Goal: Contribute content: Add original content to the website for others to see

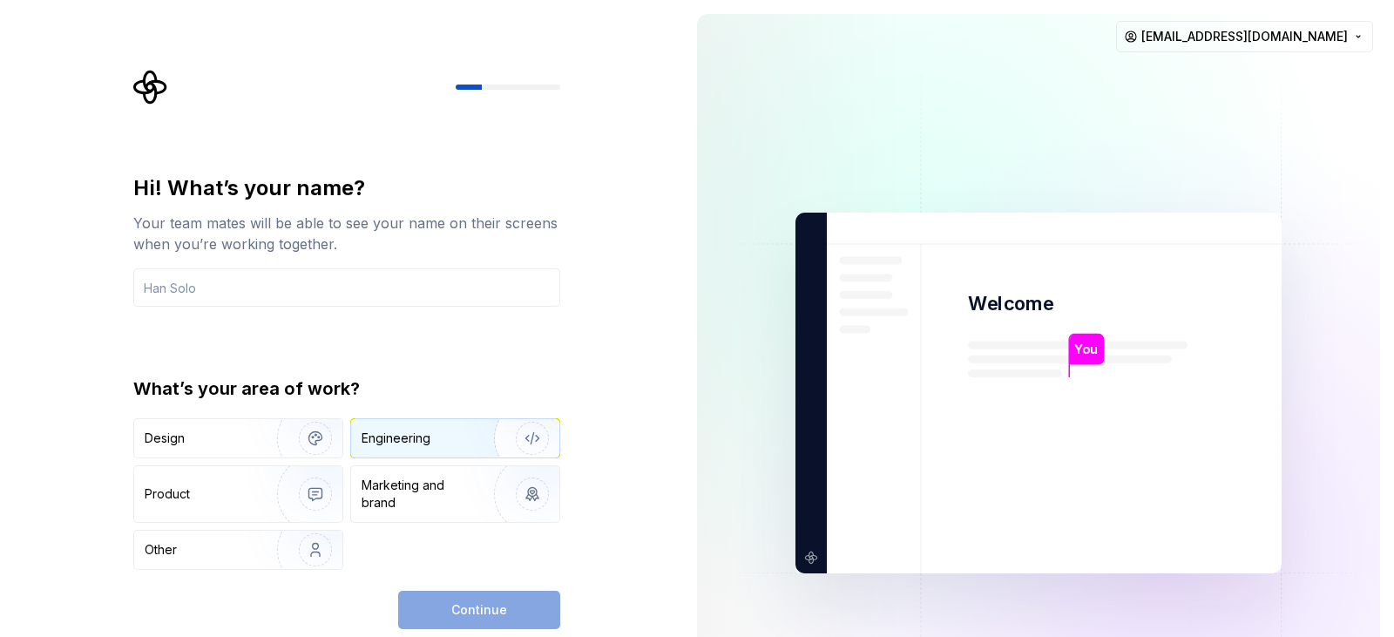
click at [458, 435] on div "Engineering" at bounding box center [431, 438] width 139 height 17
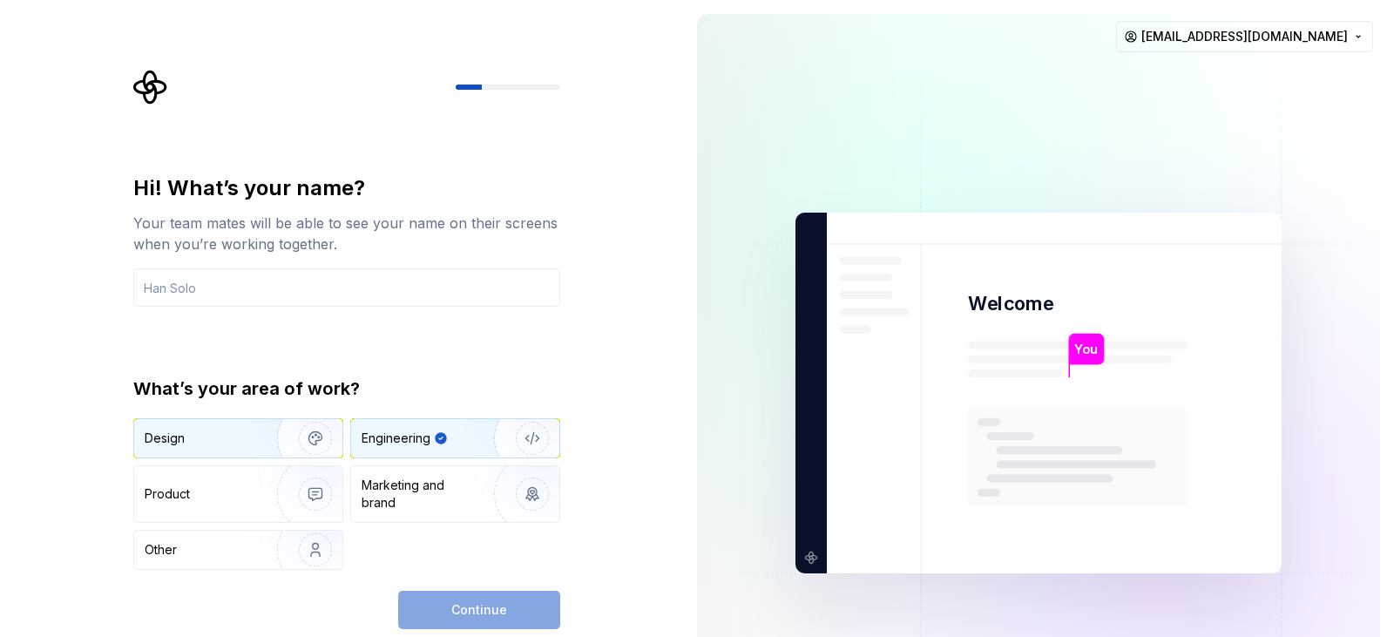
click at [262, 430] on img "button" at bounding box center [304, 438] width 112 height 117
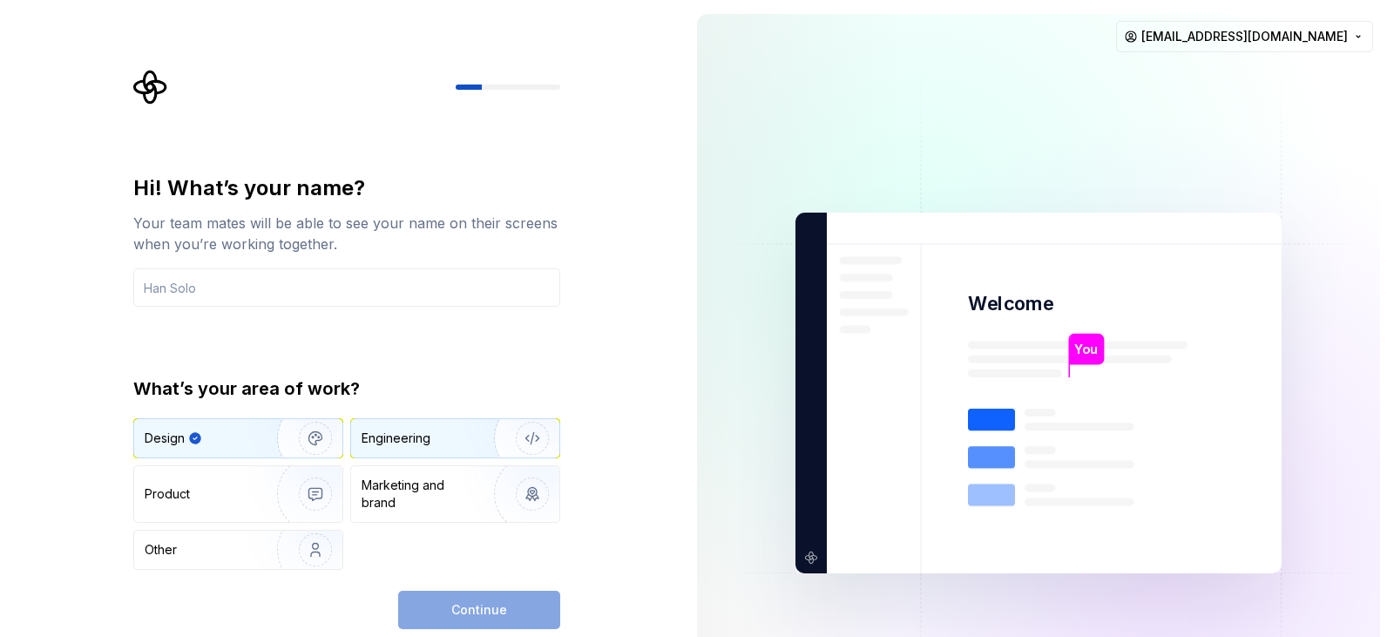
click at [413, 446] on div "Engineering" at bounding box center [396, 438] width 69 height 17
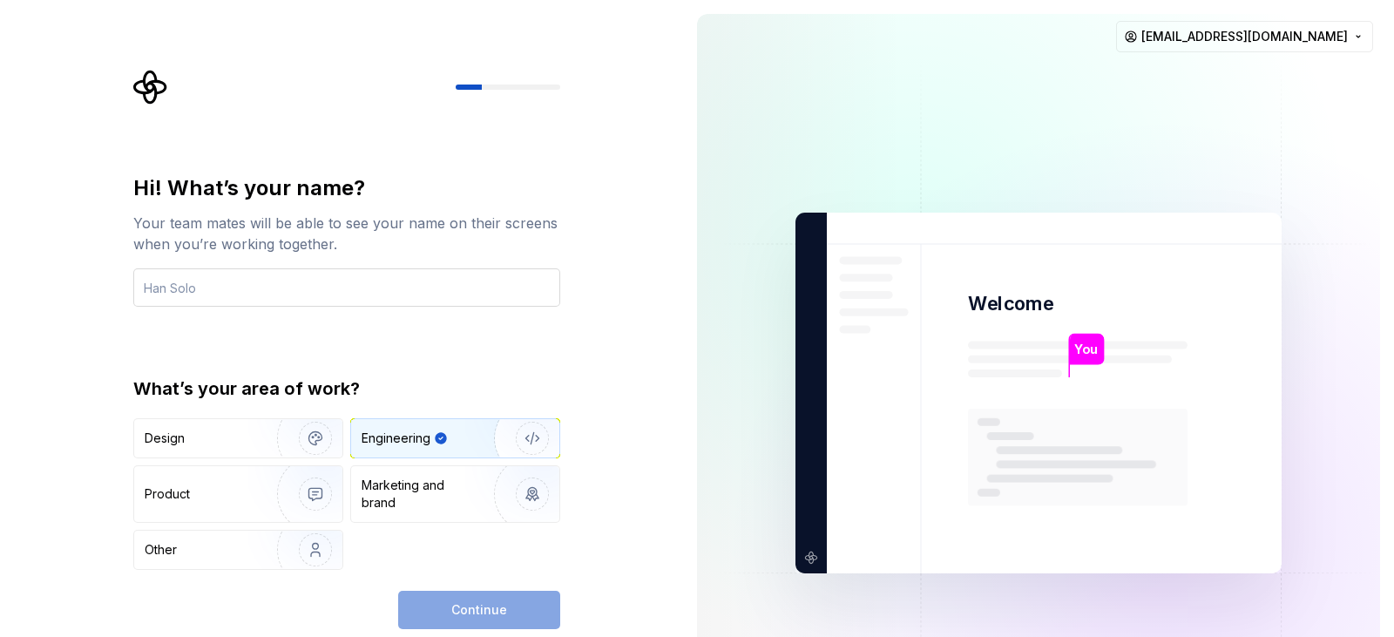
click at [214, 286] on input "text" at bounding box center [346, 287] width 427 height 38
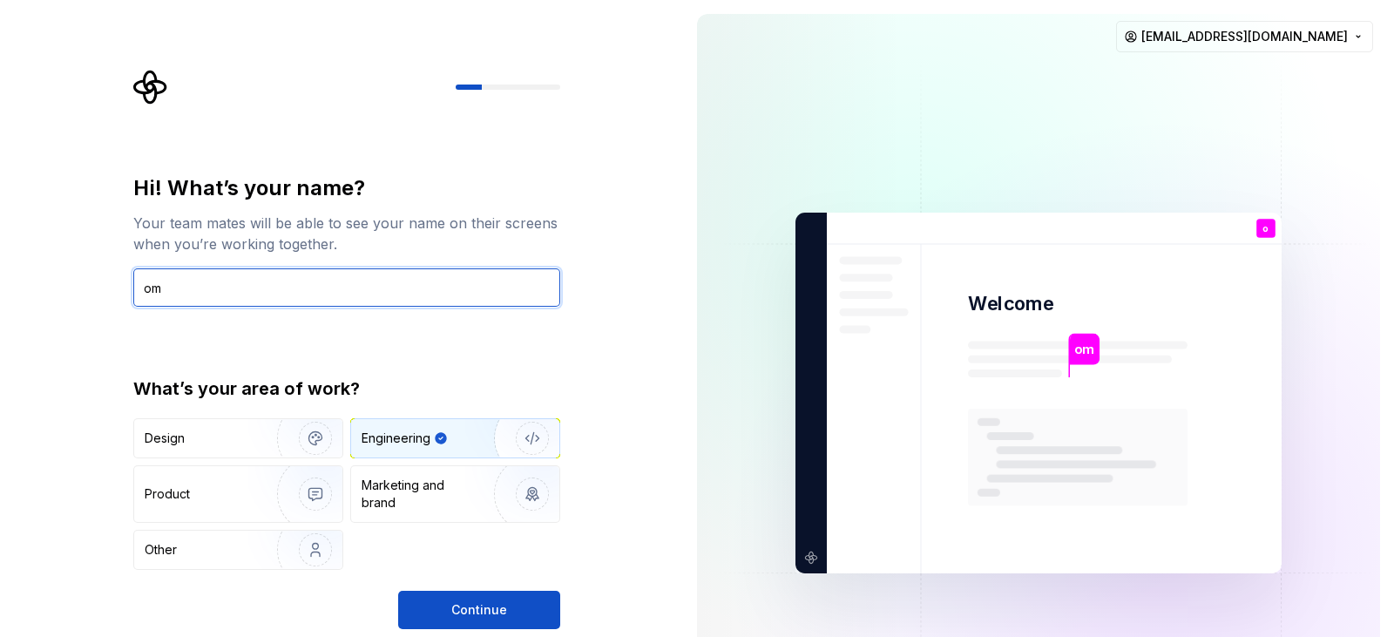
type input "o"
type input "DeskTop"
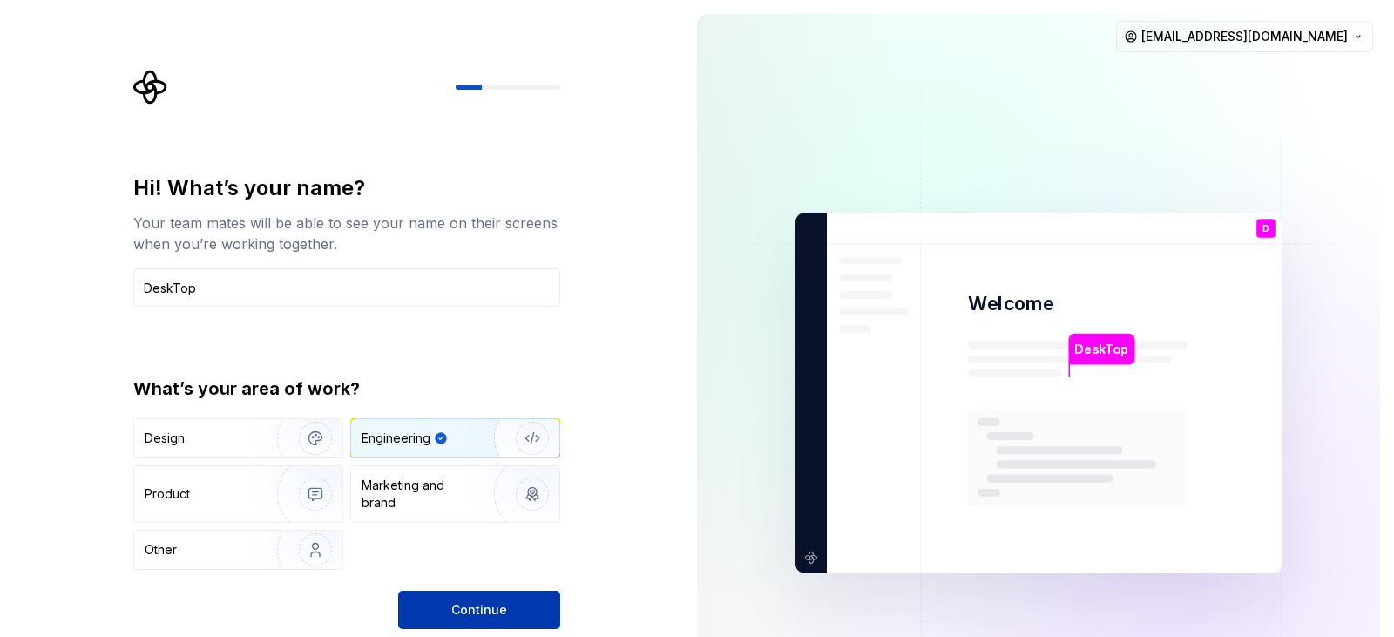
click at [423, 597] on button "Continue" at bounding box center [479, 610] width 162 height 38
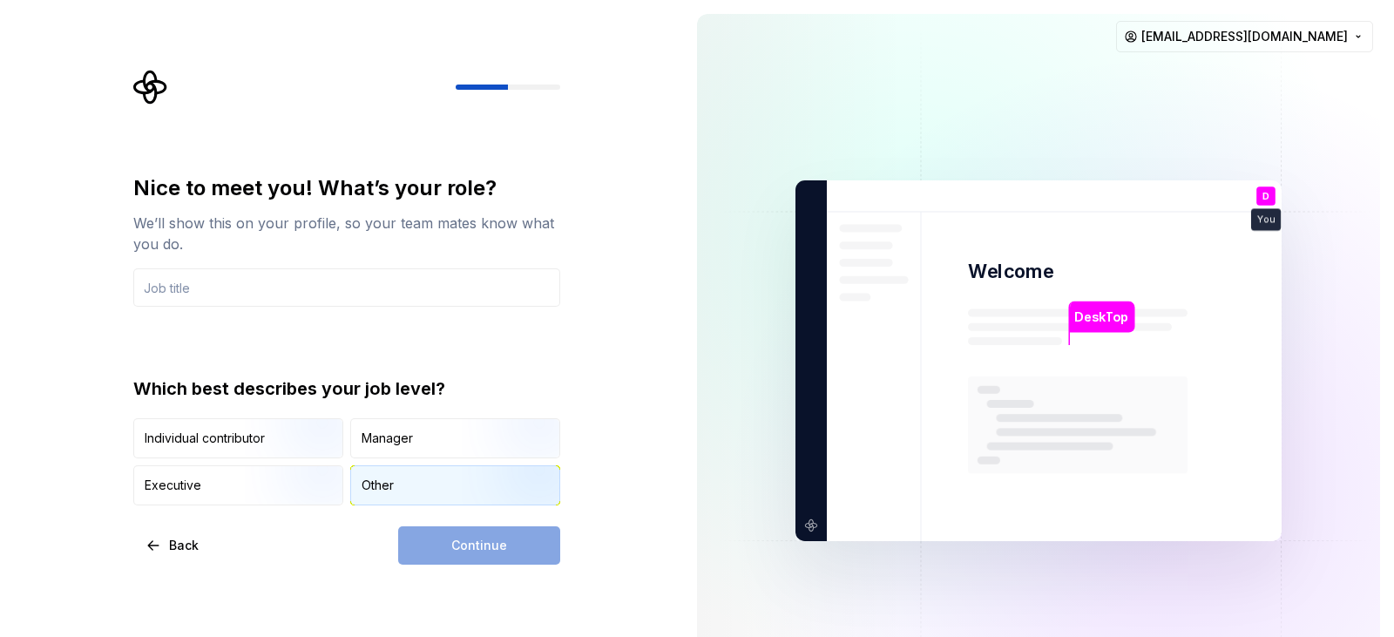
click at [381, 490] on div "Other" at bounding box center [378, 485] width 32 height 17
drag, startPoint x: 215, startPoint y: 299, endPoint x: 209, endPoint y: 286, distance: 14.4
click at [214, 297] on input "text" at bounding box center [346, 287] width 427 height 38
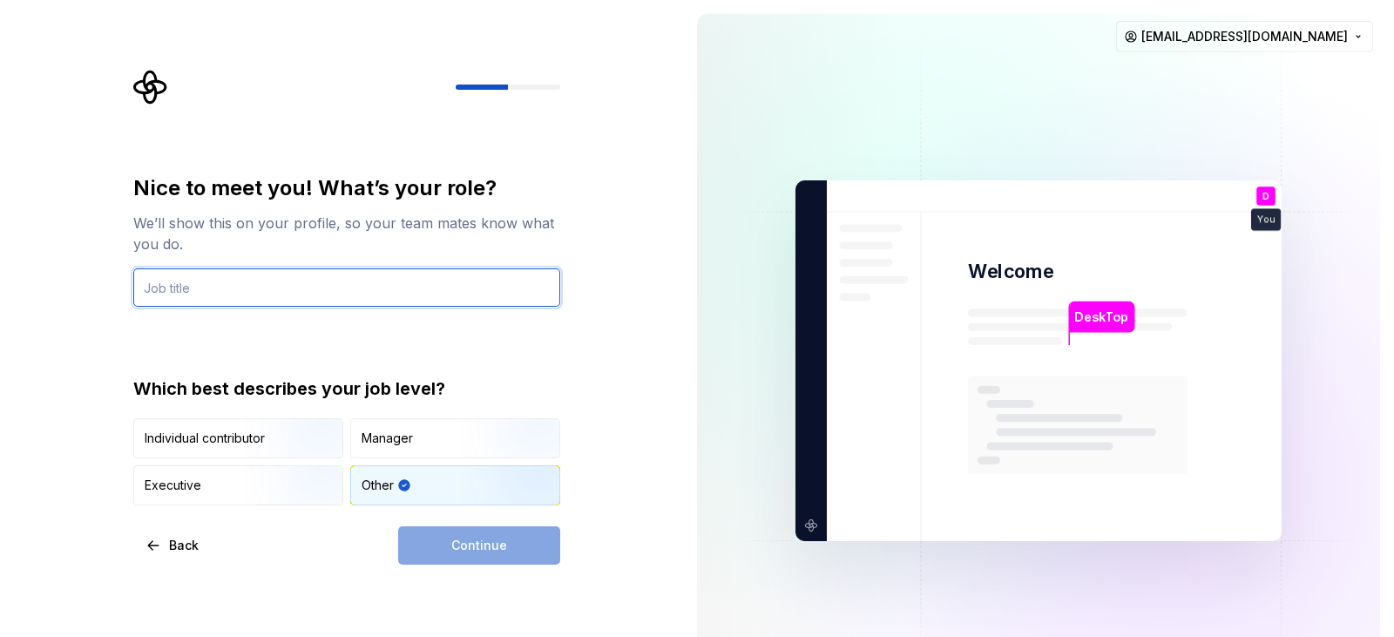
type input "flutter developer"
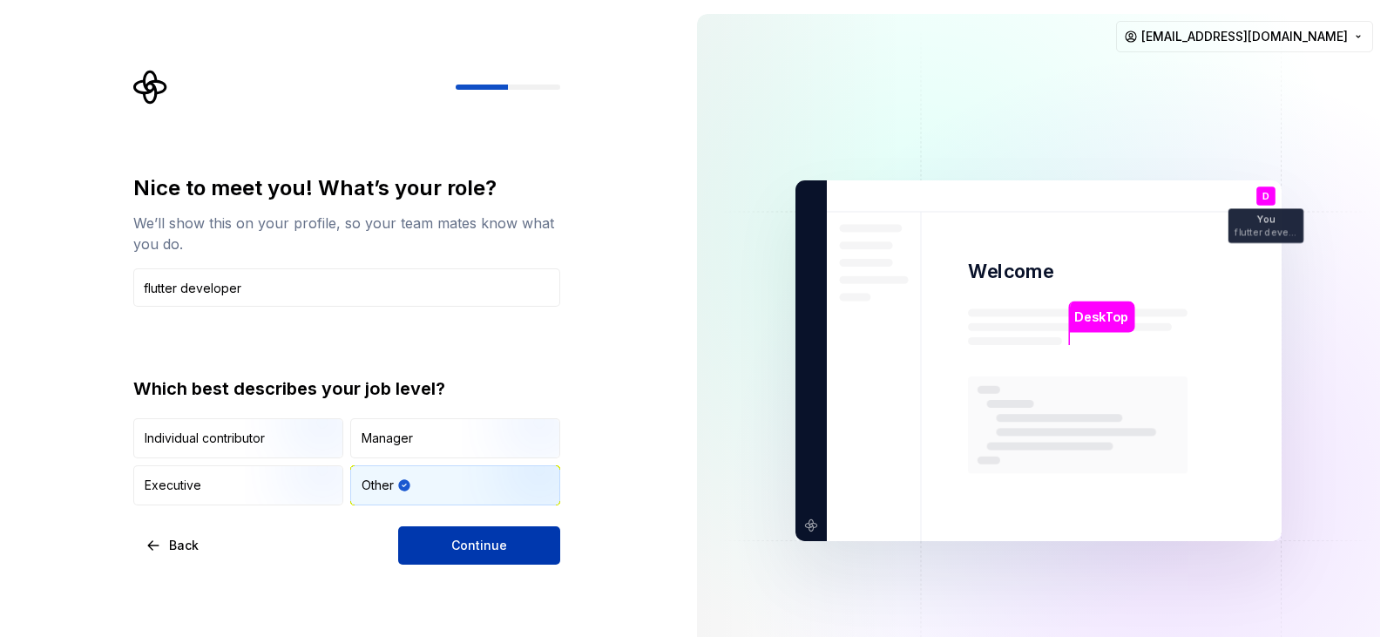
click at [499, 546] on span "Continue" at bounding box center [479, 545] width 56 height 17
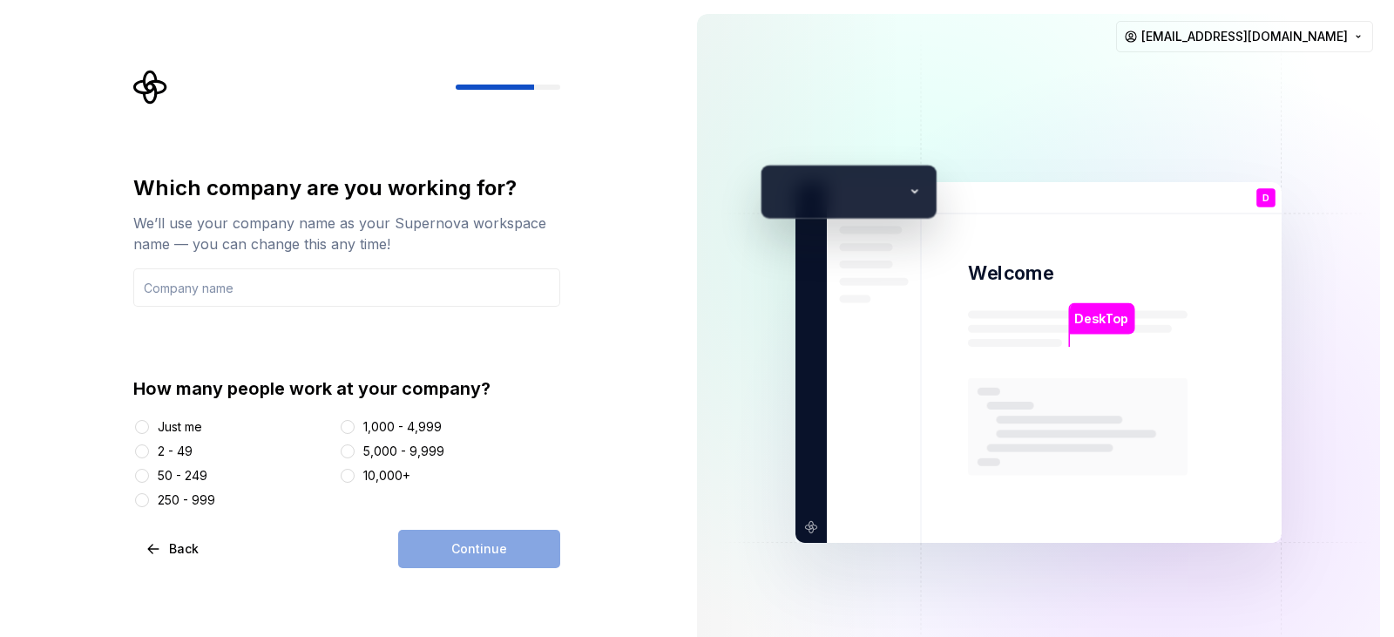
click at [177, 432] on div "Just me" at bounding box center [180, 426] width 44 height 17
click at [149, 432] on button "Just me" at bounding box center [142, 427] width 14 height 14
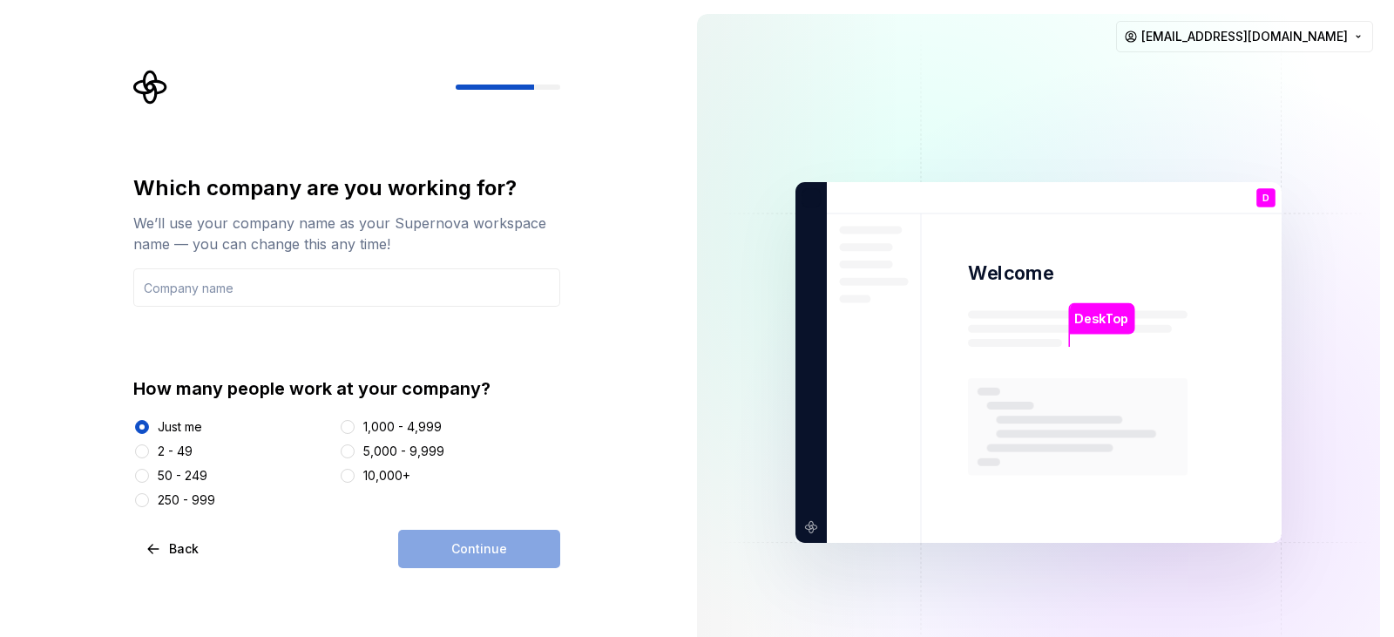
click at [509, 558] on div "Continue" at bounding box center [479, 549] width 162 height 38
click at [175, 454] on div "2 - 49" at bounding box center [175, 451] width 35 height 17
click at [149, 454] on button "2 - 49" at bounding box center [142, 451] width 14 height 14
click at [169, 430] on div "Just me" at bounding box center [180, 426] width 44 height 17
click at [149, 430] on button "Just me" at bounding box center [142, 427] width 14 height 14
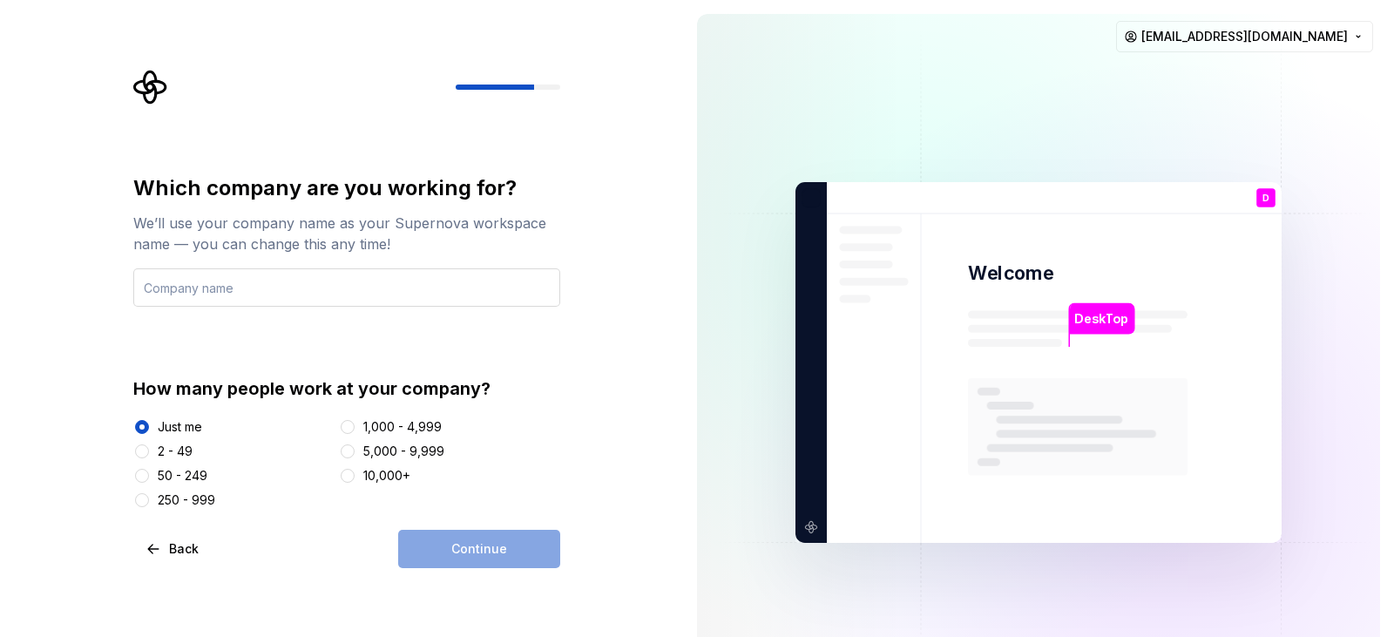
click at [251, 294] on input "text" at bounding box center [346, 287] width 427 height 38
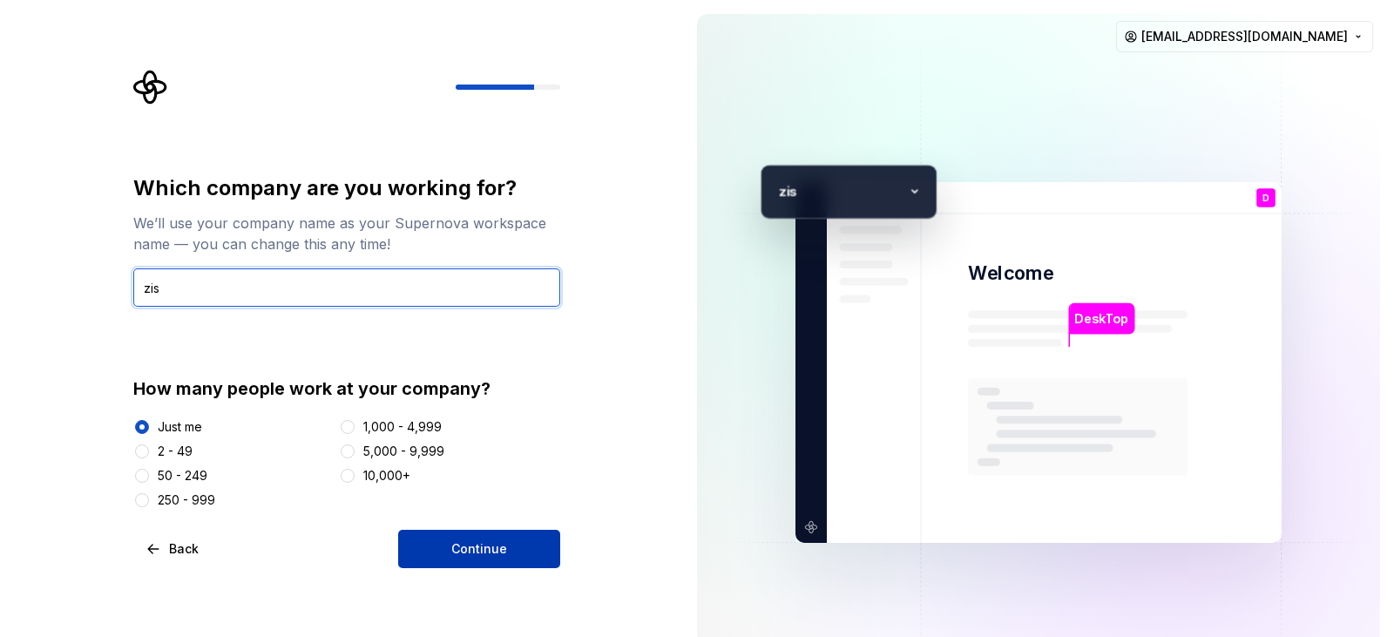
type input "zis"
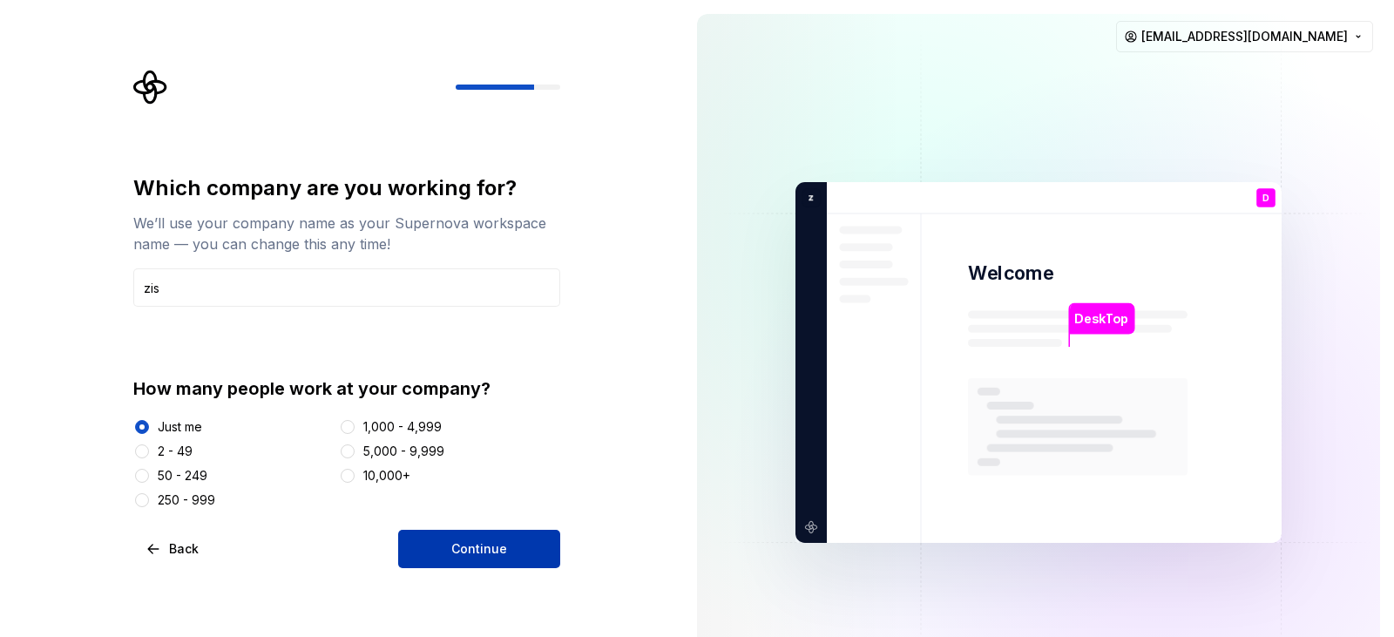
click at [475, 549] on span "Continue" at bounding box center [479, 548] width 56 height 17
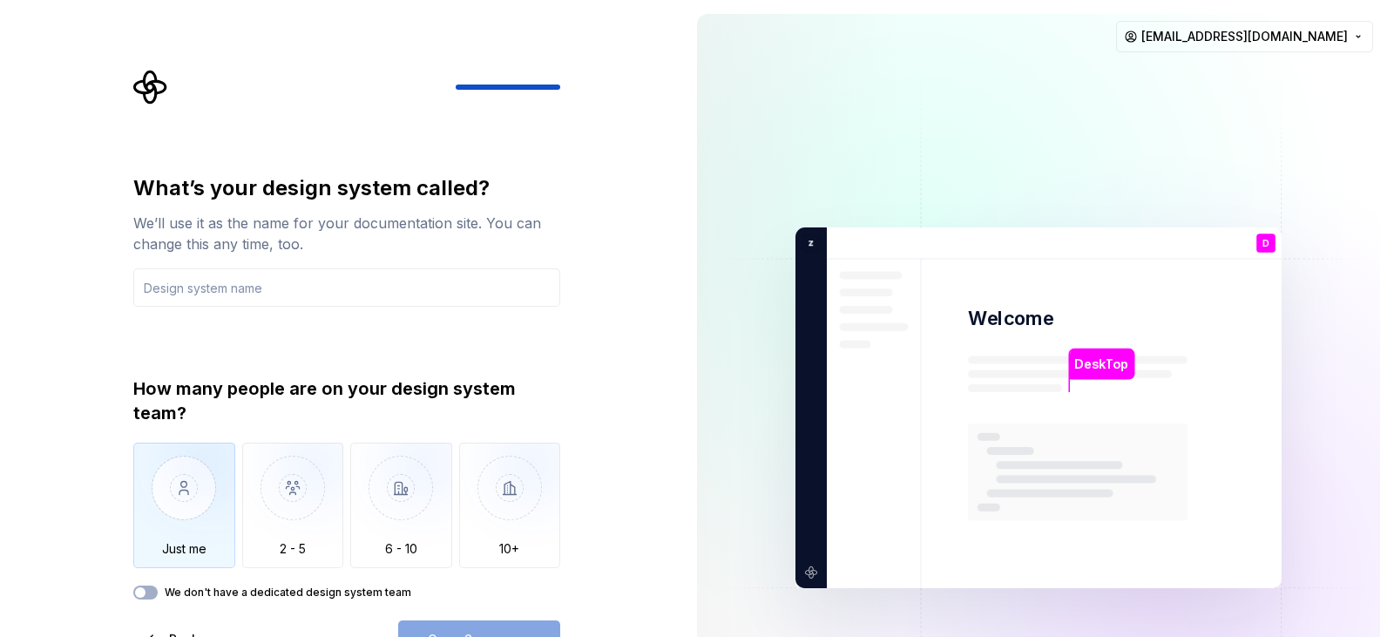
click at [180, 526] on img "button" at bounding box center [184, 501] width 102 height 117
click at [243, 296] on input "text" at bounding box center [346, 287] width 427 height 38
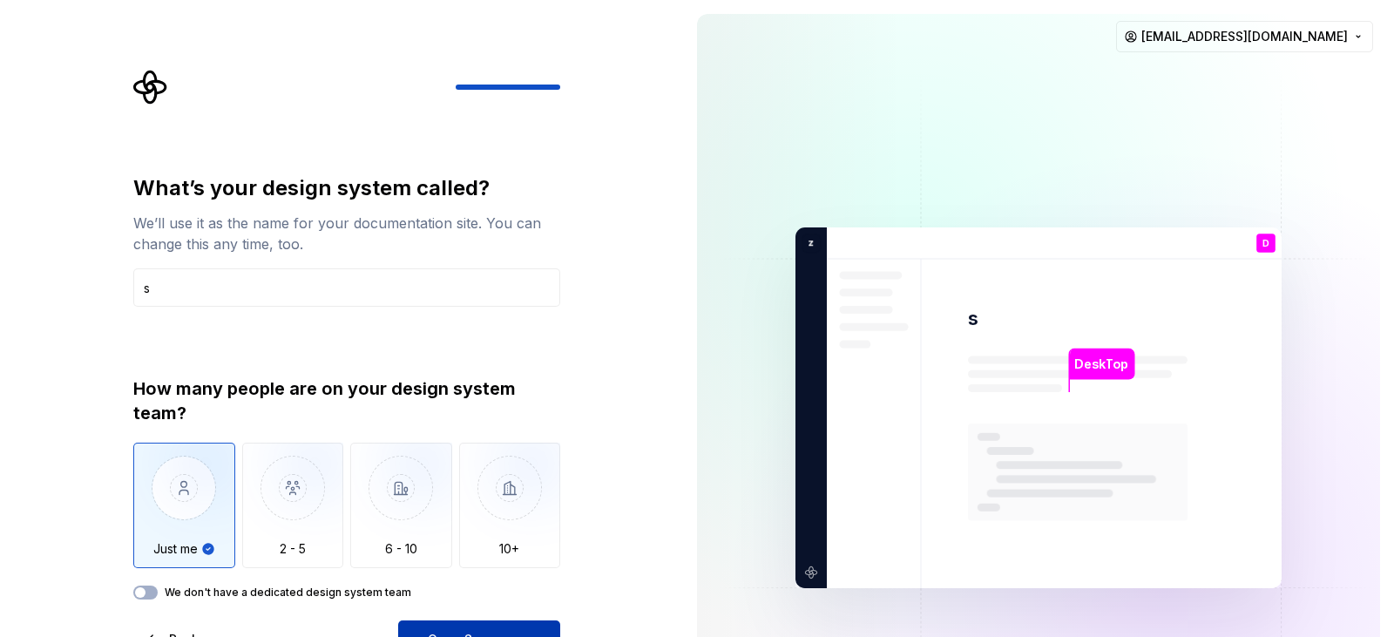
click at [458, 621] on button "Open Supernova" at bounding box center [479, 640] width 162 height 38
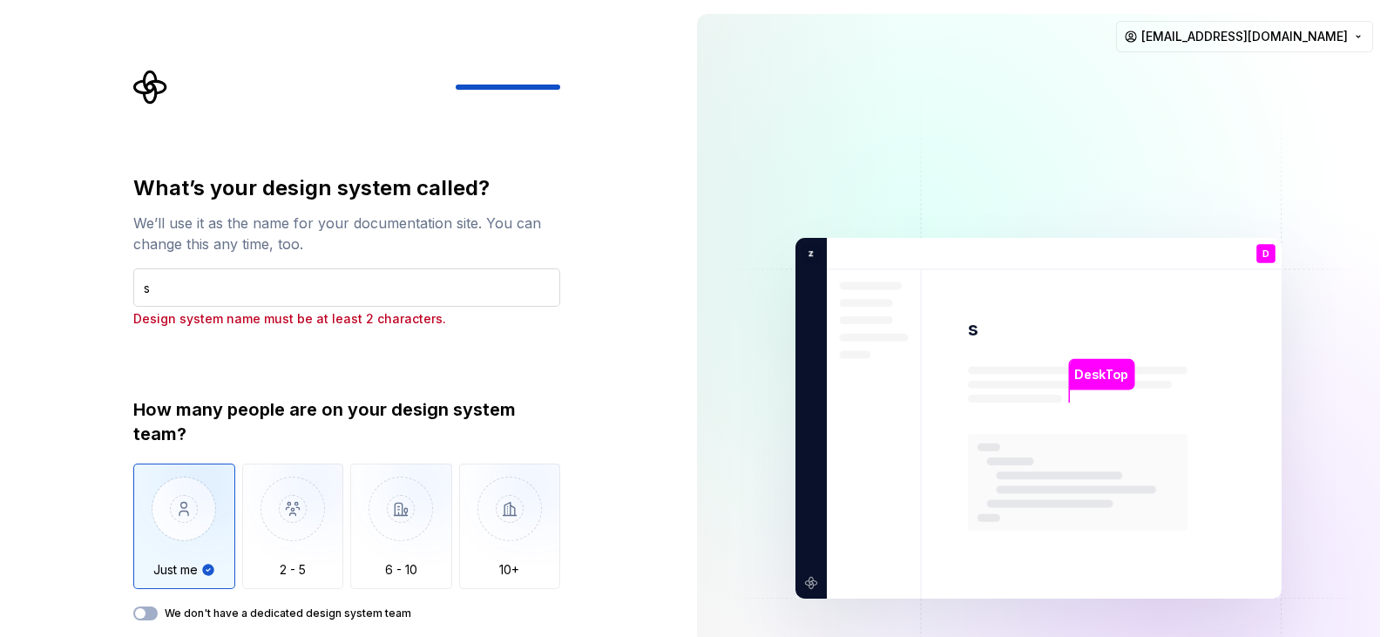
click at [295, 295] on input "s" at bounding box center [346, 287] width 427 height 38
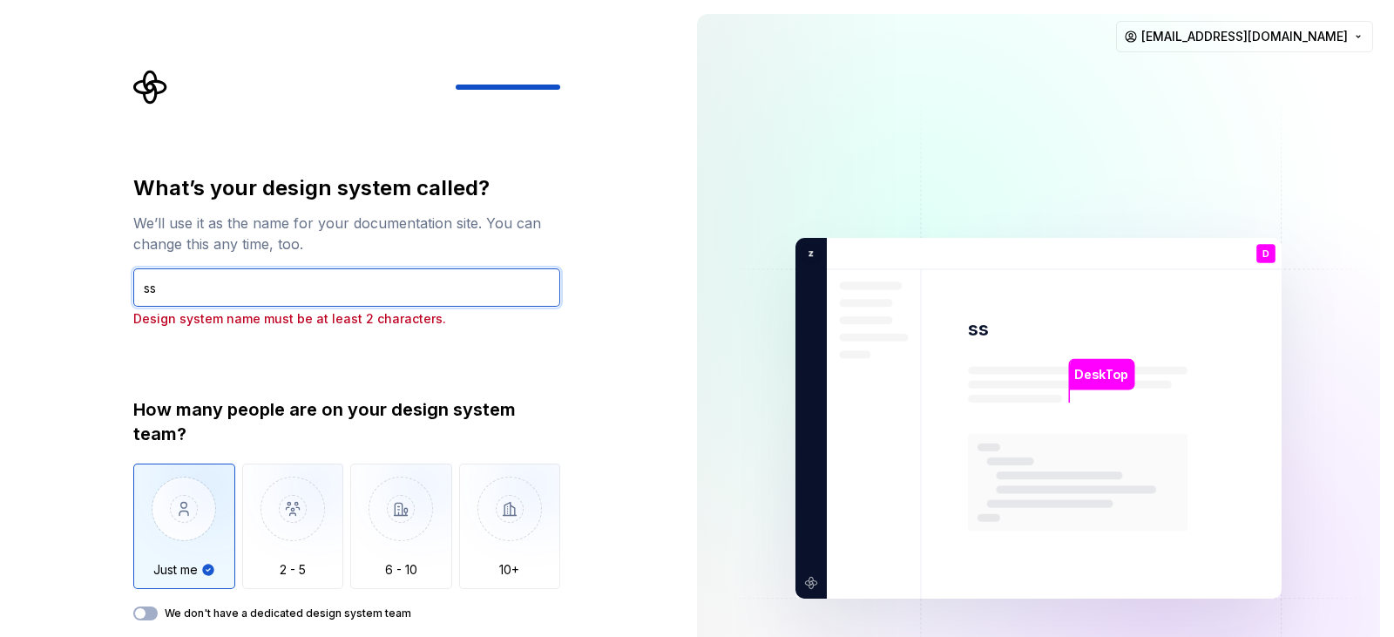
type input "ss"
drag, startPoint x: 583, startPoint y: 451, endPoint x: 581, endPoint y: 502, distance: 51.5
click at [583, 492] on div "What’s your design system called? We’ll use it as the name for your documentati…" at bounding box center [341, 418] width 683 height 837
drag, startPoint x: 321, startPoint y: 269, endPoint x: 295, endPoint y: 279, distance: 27.8
click at [321, 270] on input "ss" at bounding box center [346, 287] width 427 height 38
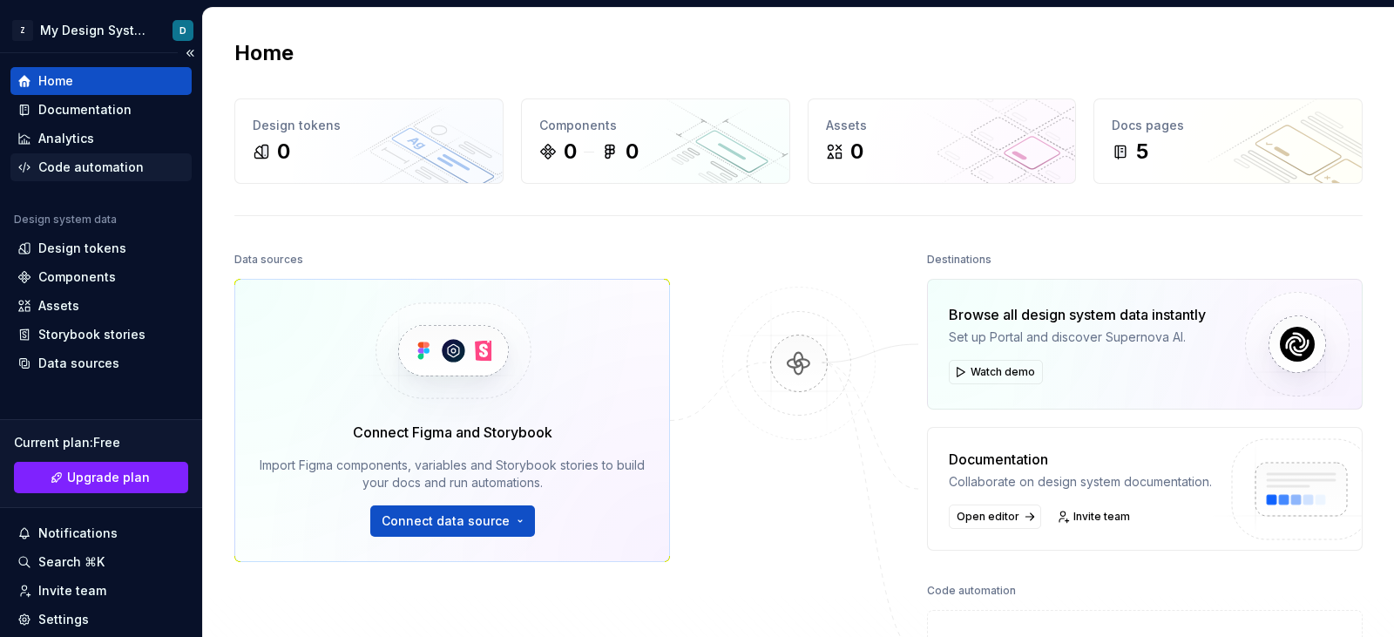
click at [81, 174] on div "Code automation" at bounding box center [90, 167] width 105 height 17
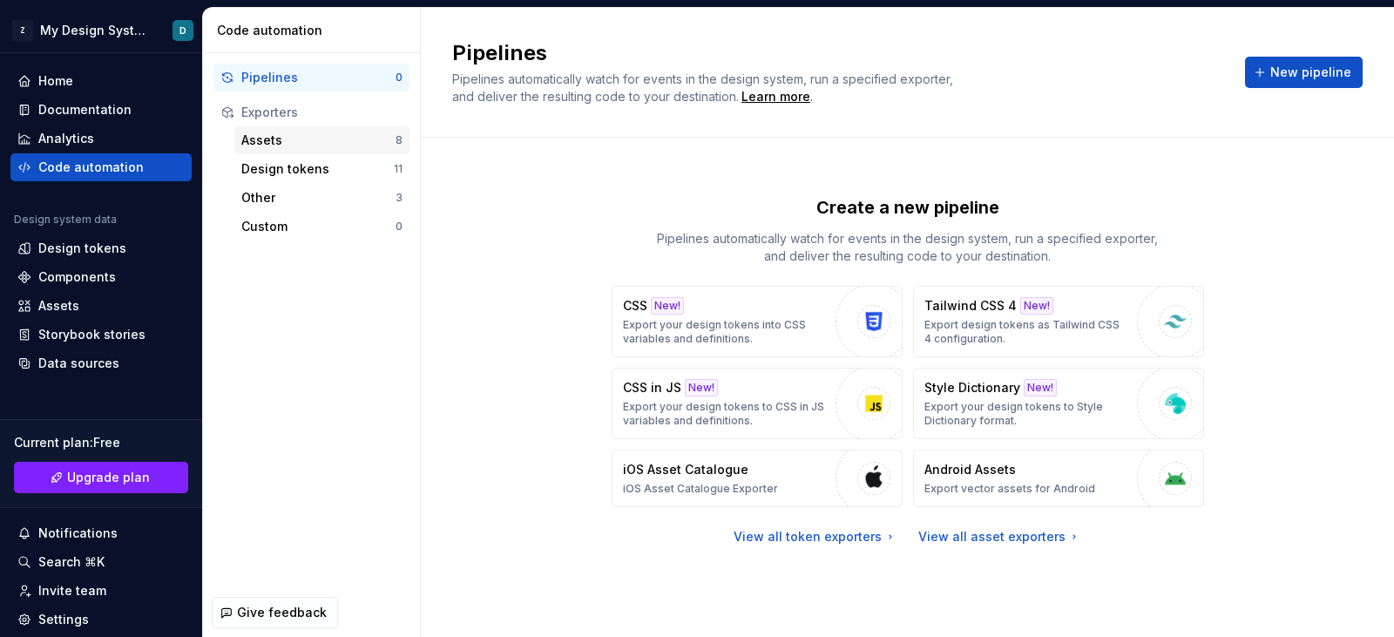
click at [263, 139] on div "Assets" at bounding box center [318, 140] width 154 height 17
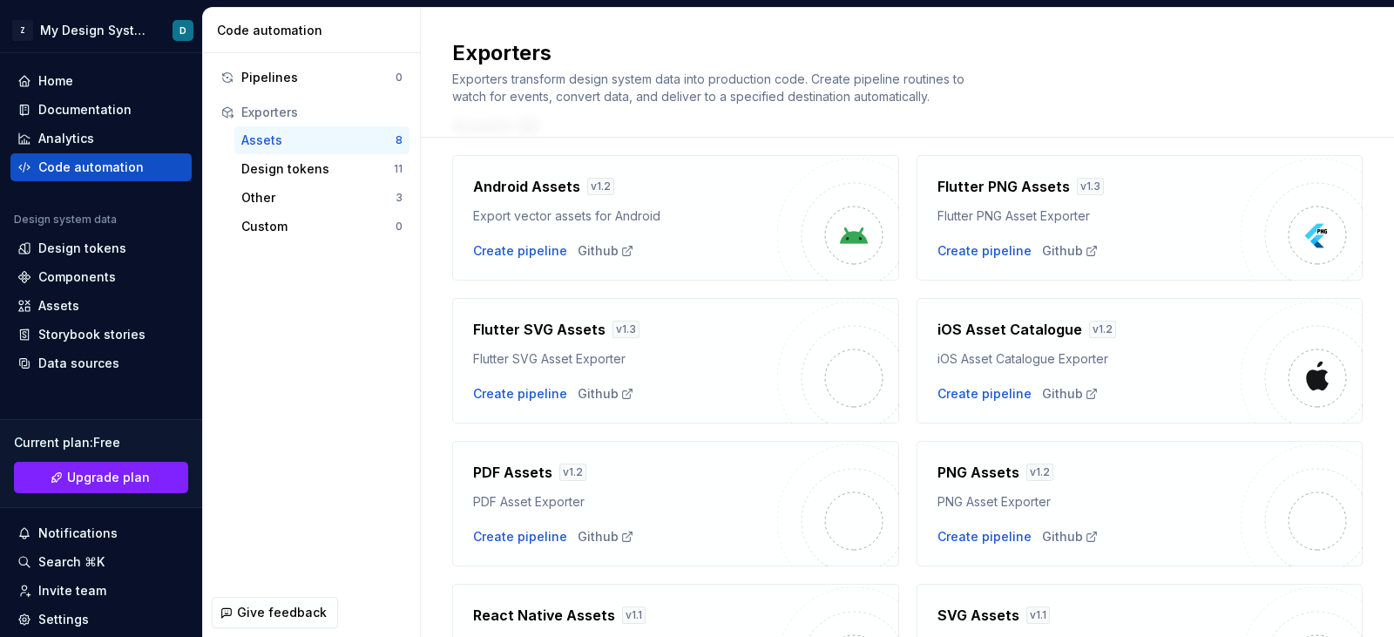
scroll to position [194, 0]
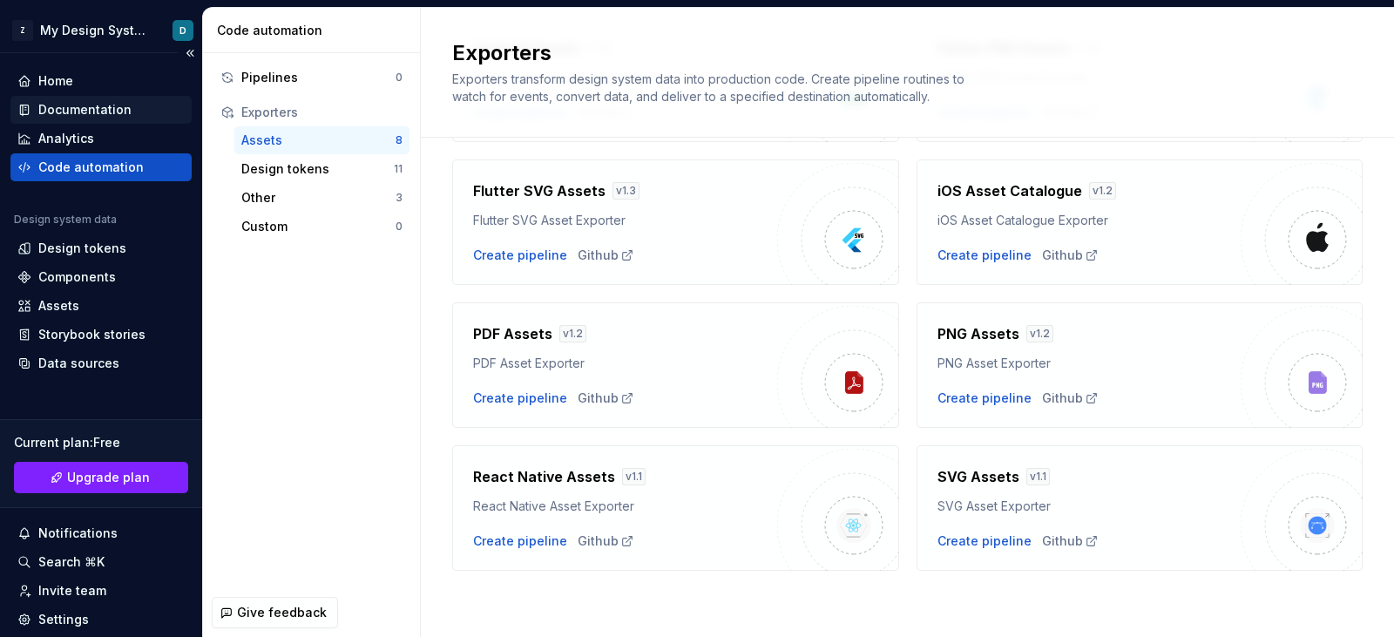
click at [67, 103] on div "Documentation" at bounding box center [84, 109] width 93 height 17
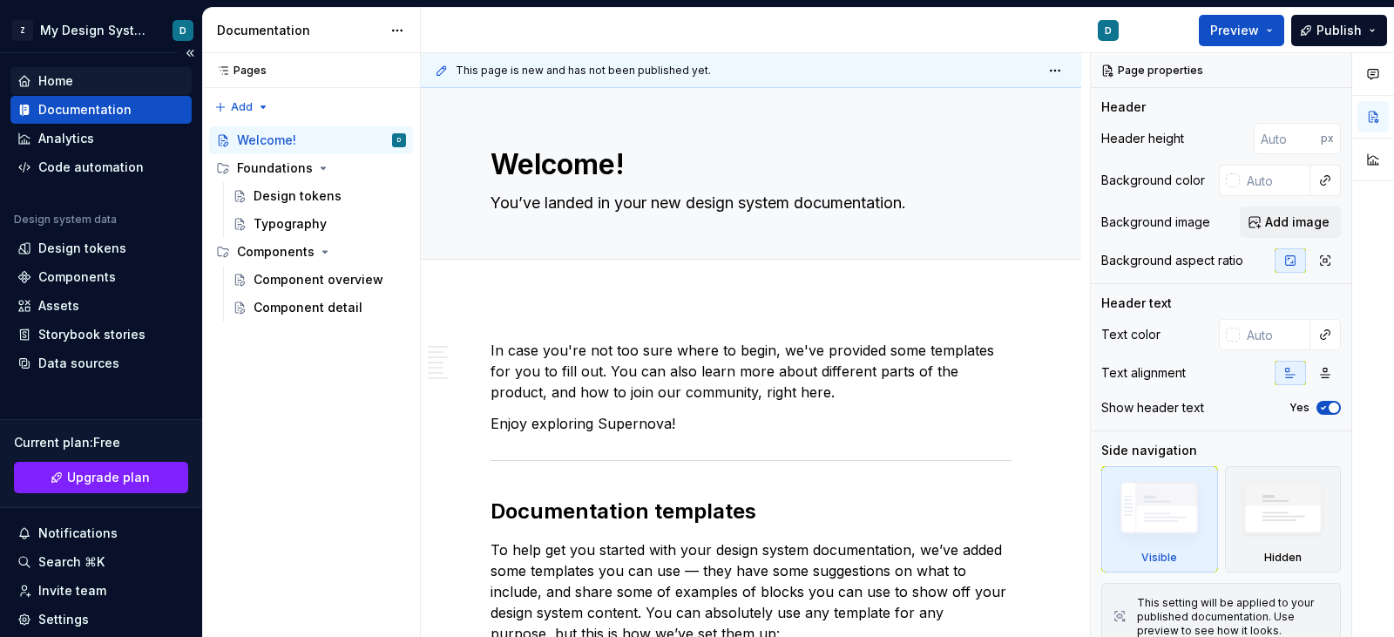
type textarea "*"
click at [56, 88] on div "Home" at bounding box center [55, 80] width 35 height 17
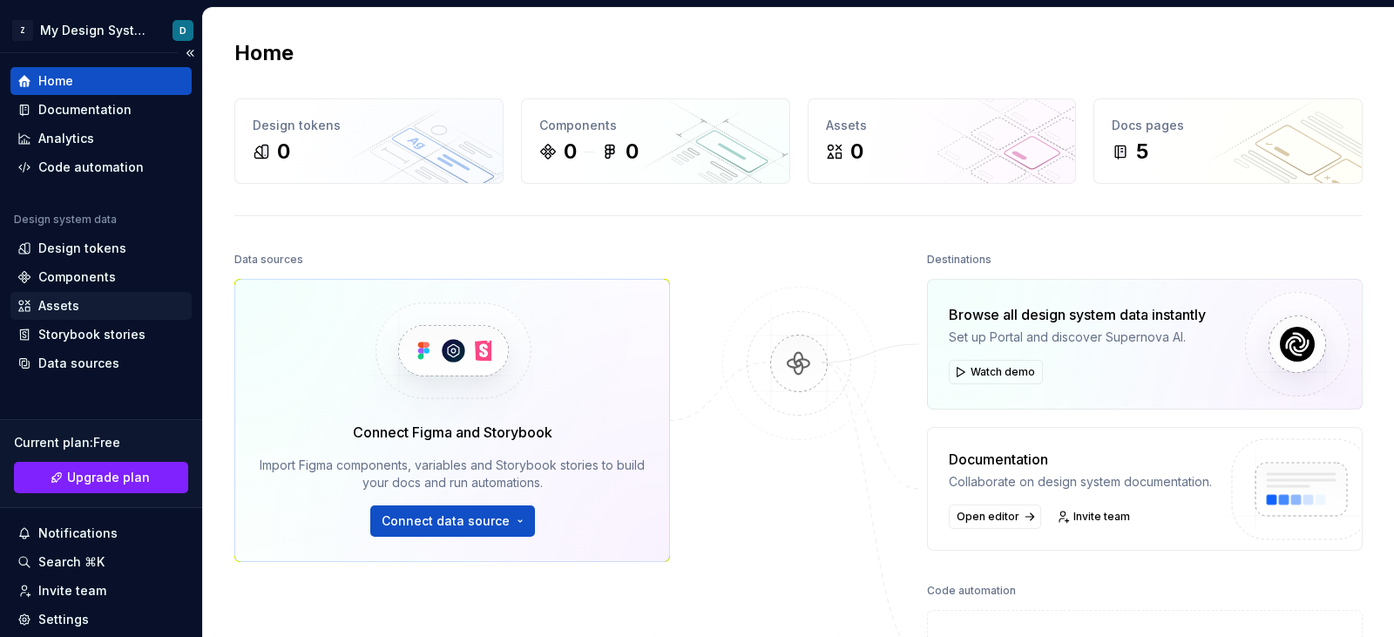
scroll to position [114, 0]
